Goal: Information Seeking & Learning: Learn about a topic

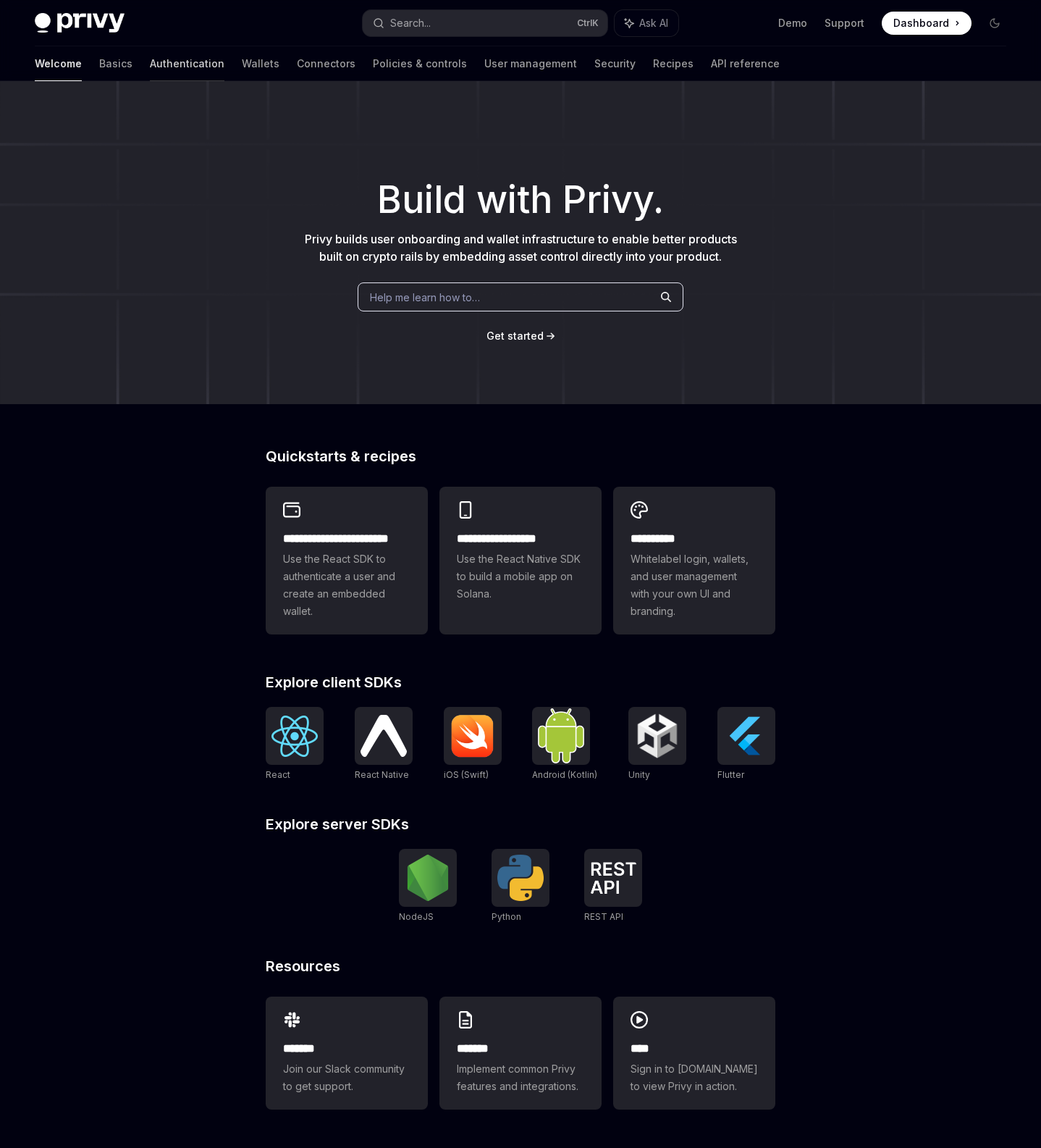
click at [150, 63] on link "Authentication" at bounding box center [188, 64] width 75 height 35
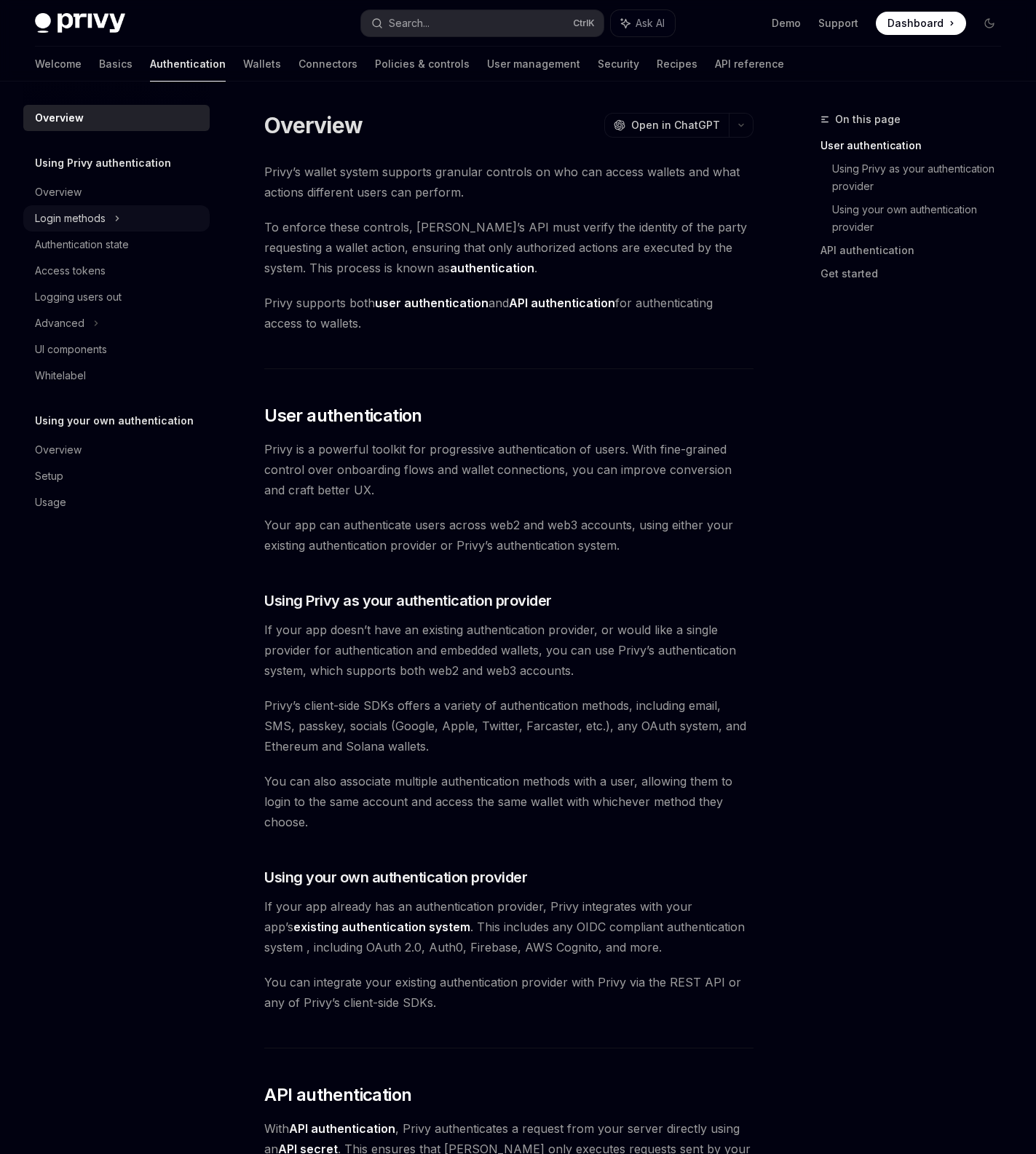
click at [146, 228] on div "Login methods" at bounding box center [116, 218] width 187 height 26
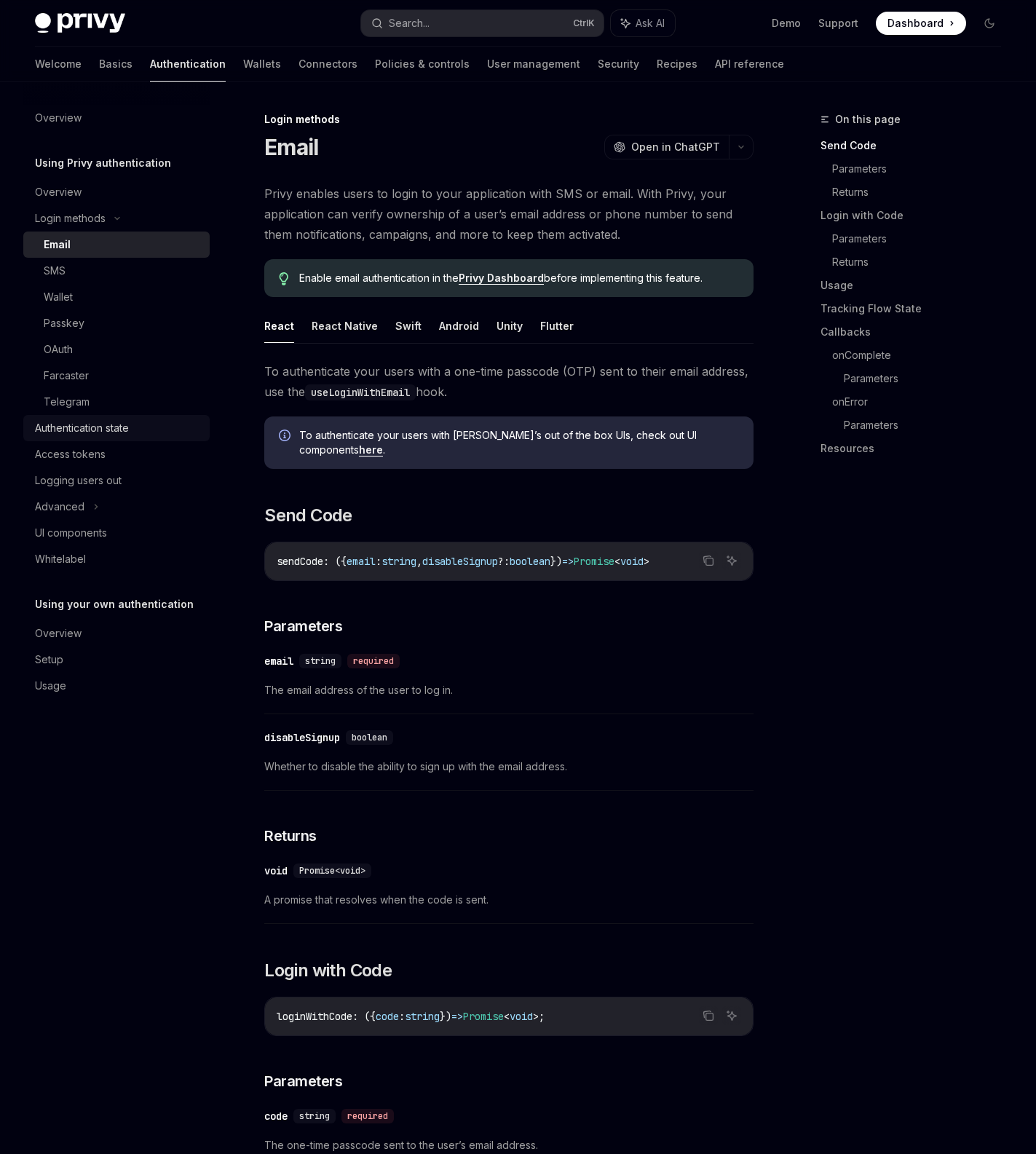
click at [130, 437] on link "Authentication state" at bounding box center [116, 428] width 187 height 26
type textarea "*"
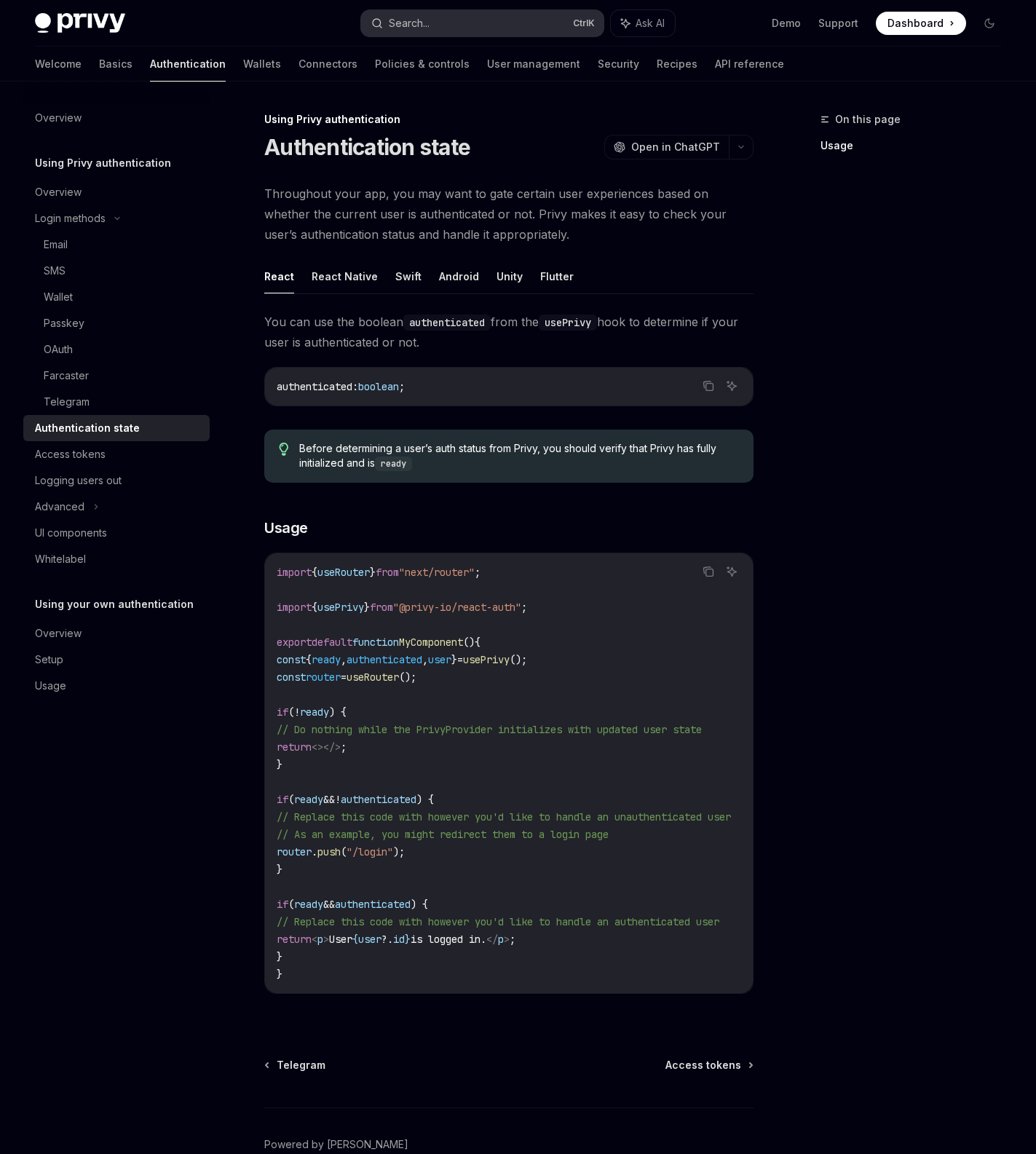
click at [506, 21] on button "Search... Ctrl K" at bounding box center [482, 23] width 243 height 26
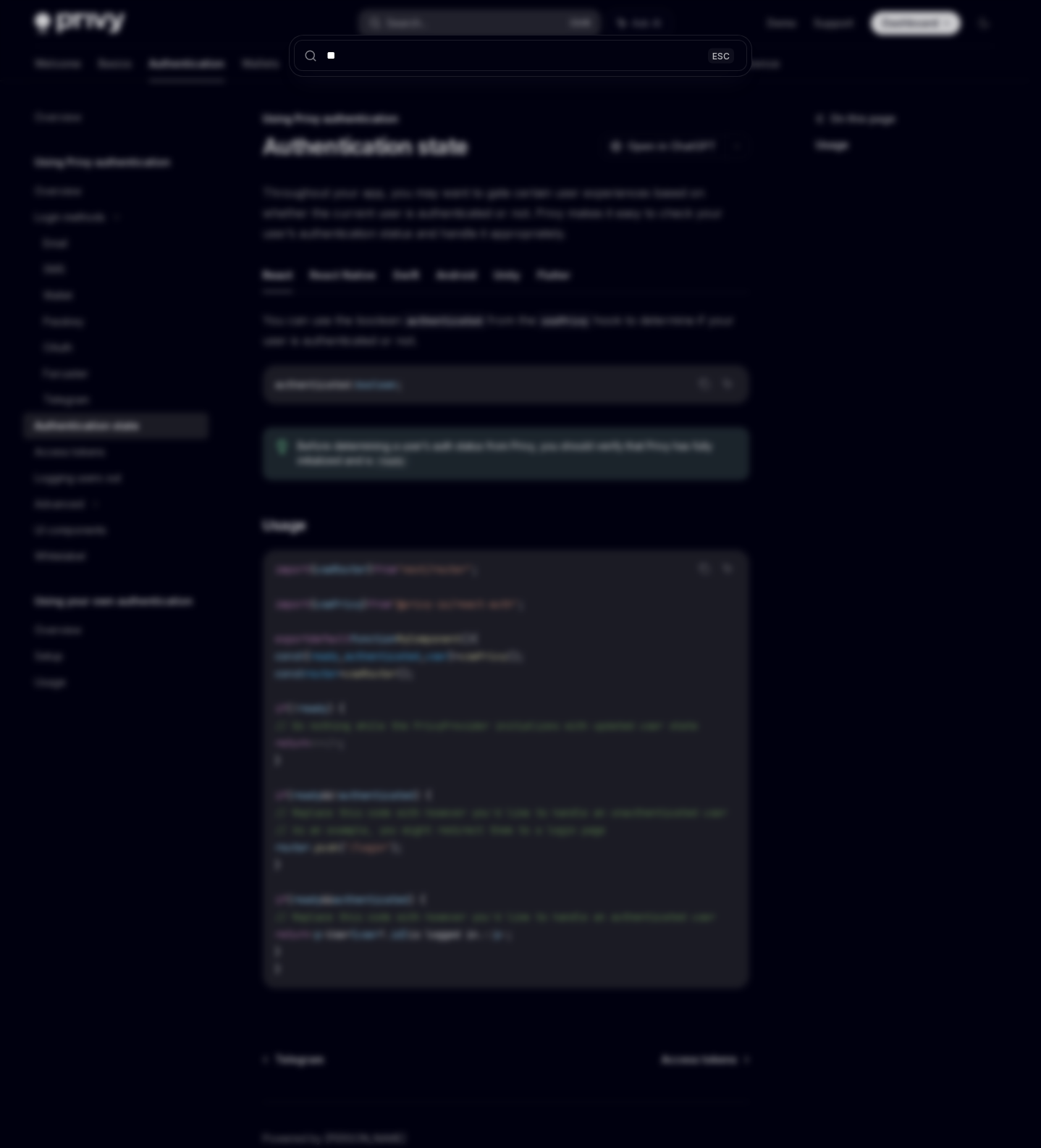
type input "***"
